Goal: Obtain resource: Obtain resource

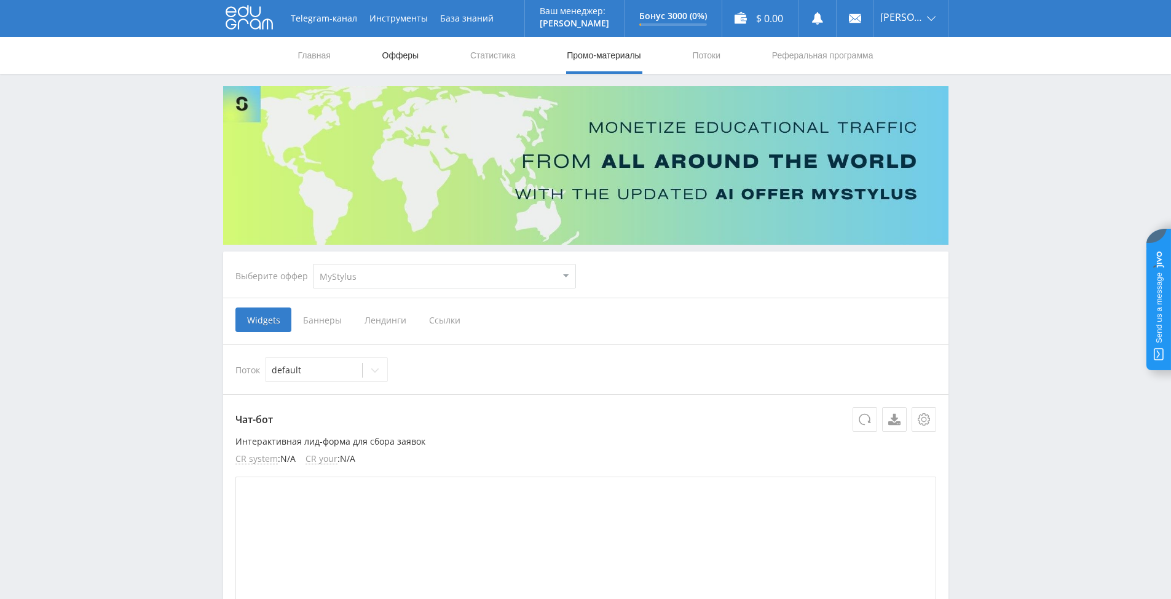
click at [404, 57] on link "Офферы" at bounding box center [400, 55] width 39 height 37
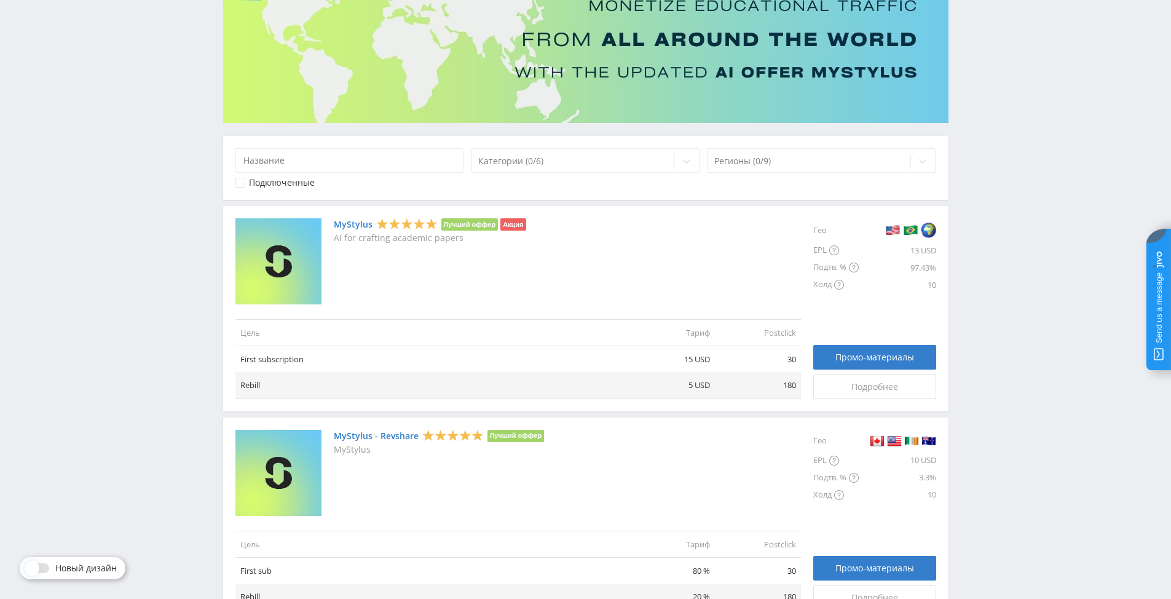
scroll to position [123, 0]
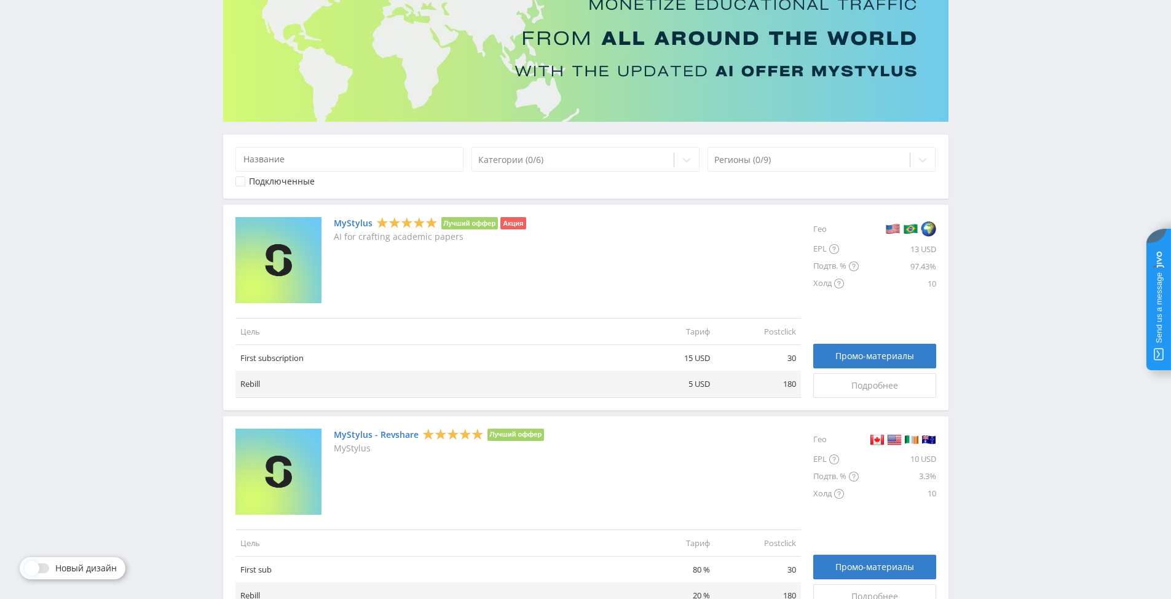
click at [348, 223] on link "MyStylus" at bounding box center [353, 223] width 39 height 10
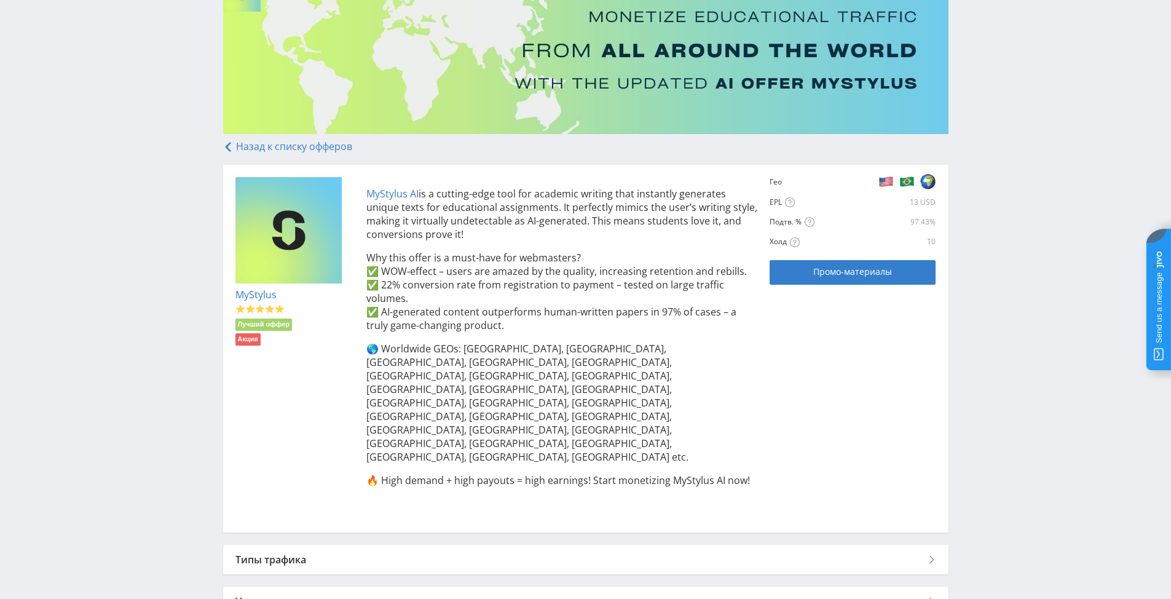
scroll to position [123, 0]
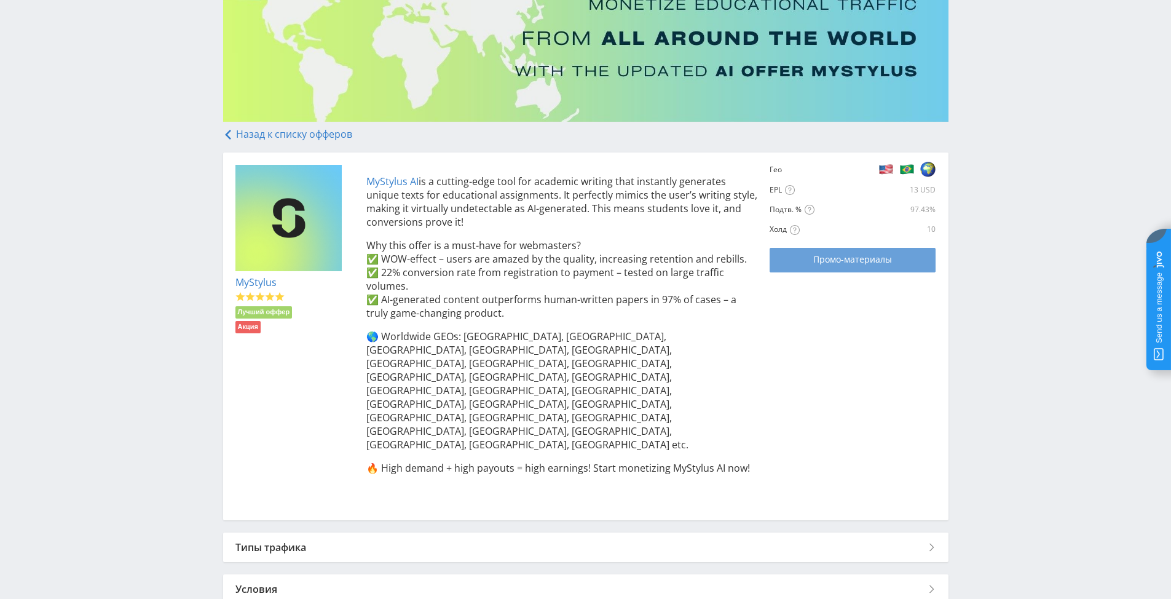
click at [836, 259] on span "Промо-материалы" at bounding box center [852, 259] width 79 height 10
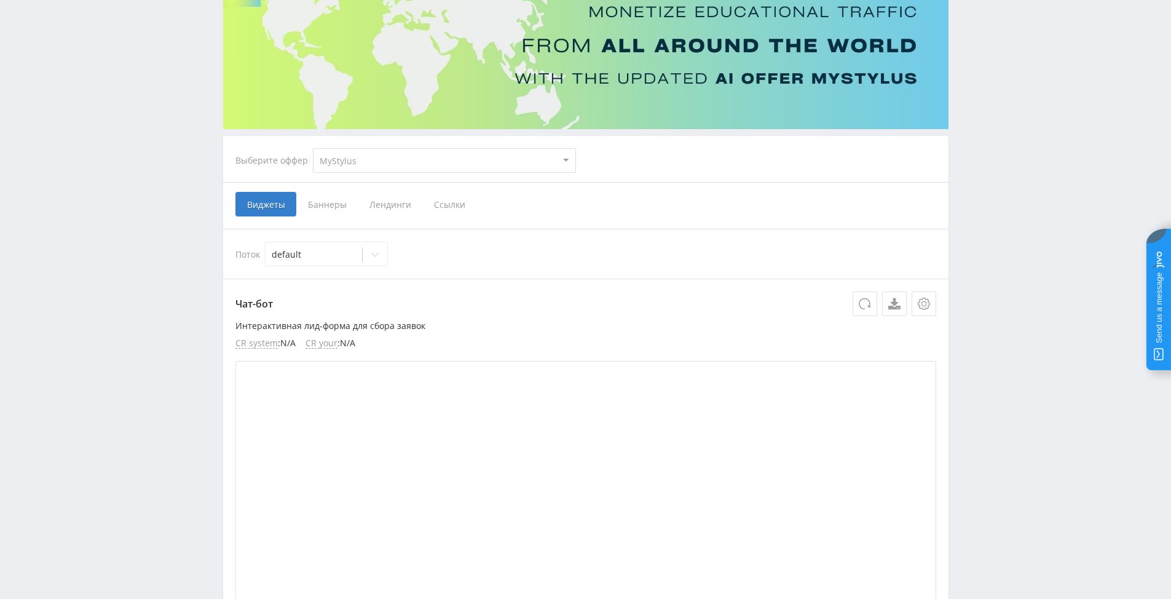
scroll to position [123, 0]
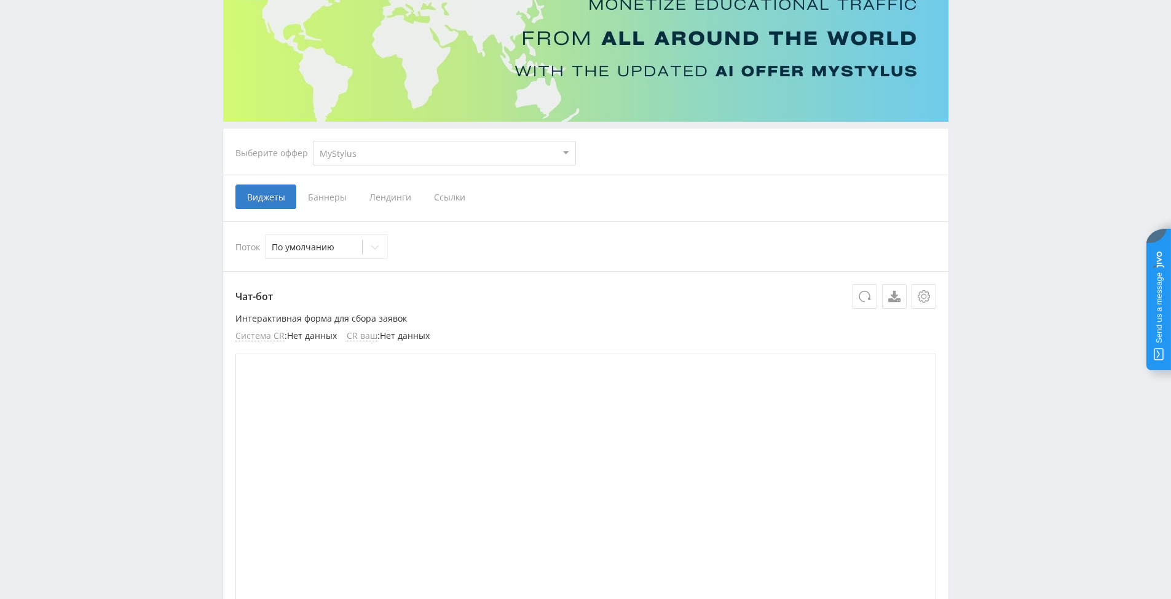
click at [449, 198] on ya-tr-span "Ссылки" at bounding box center [449, 197] width 31 height 12
click at [0, 0] on input "Ссылки" at bounding box center [0, 0] width 0 height 0
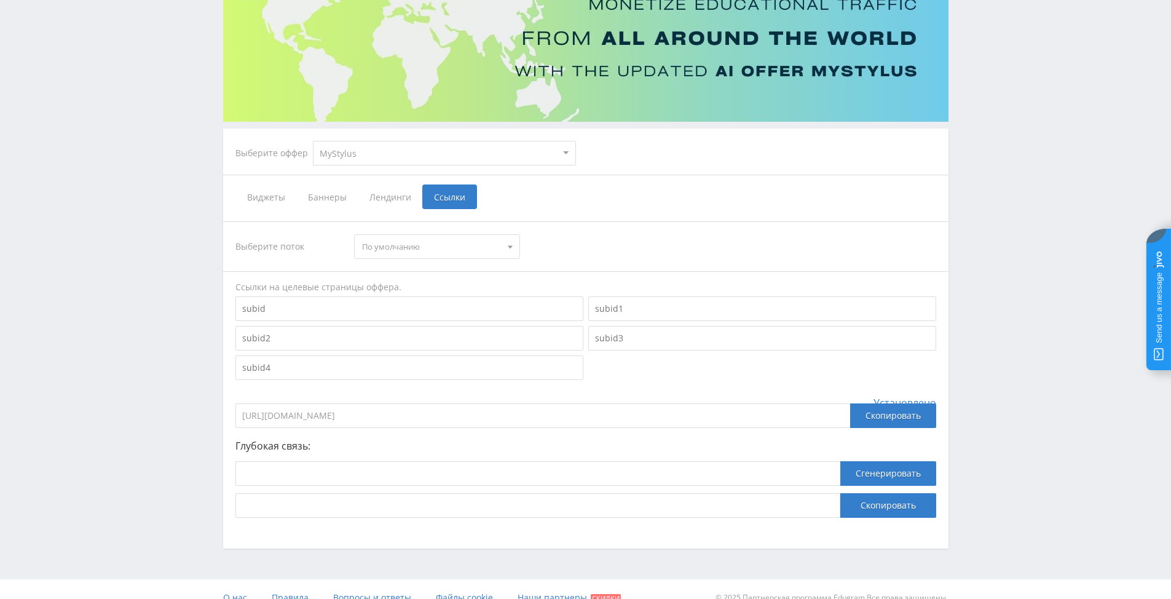
scroll to position [140, 0]
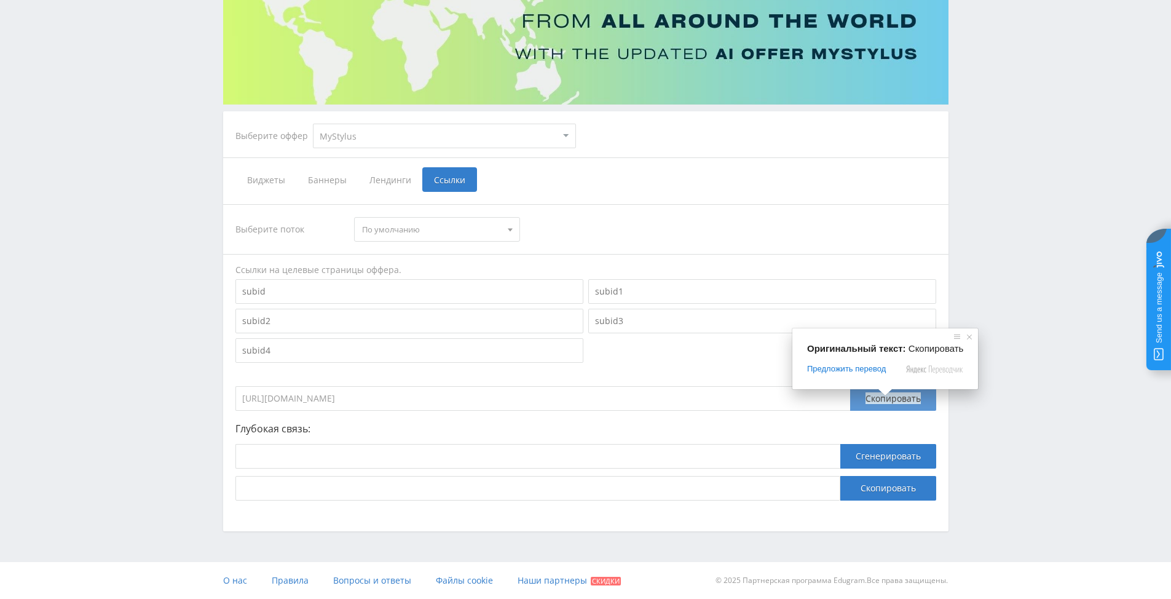
click at [894, 396] on ya-tr-span "Скопировать" at bounding box center [892, 398] width 55 height 12
click at [890, 399] on ya-tr-span "Скопировать" at bounding box center [892, 398] width 55 height 12
